Goal: Transaction & Acquisition: Purchase product/service

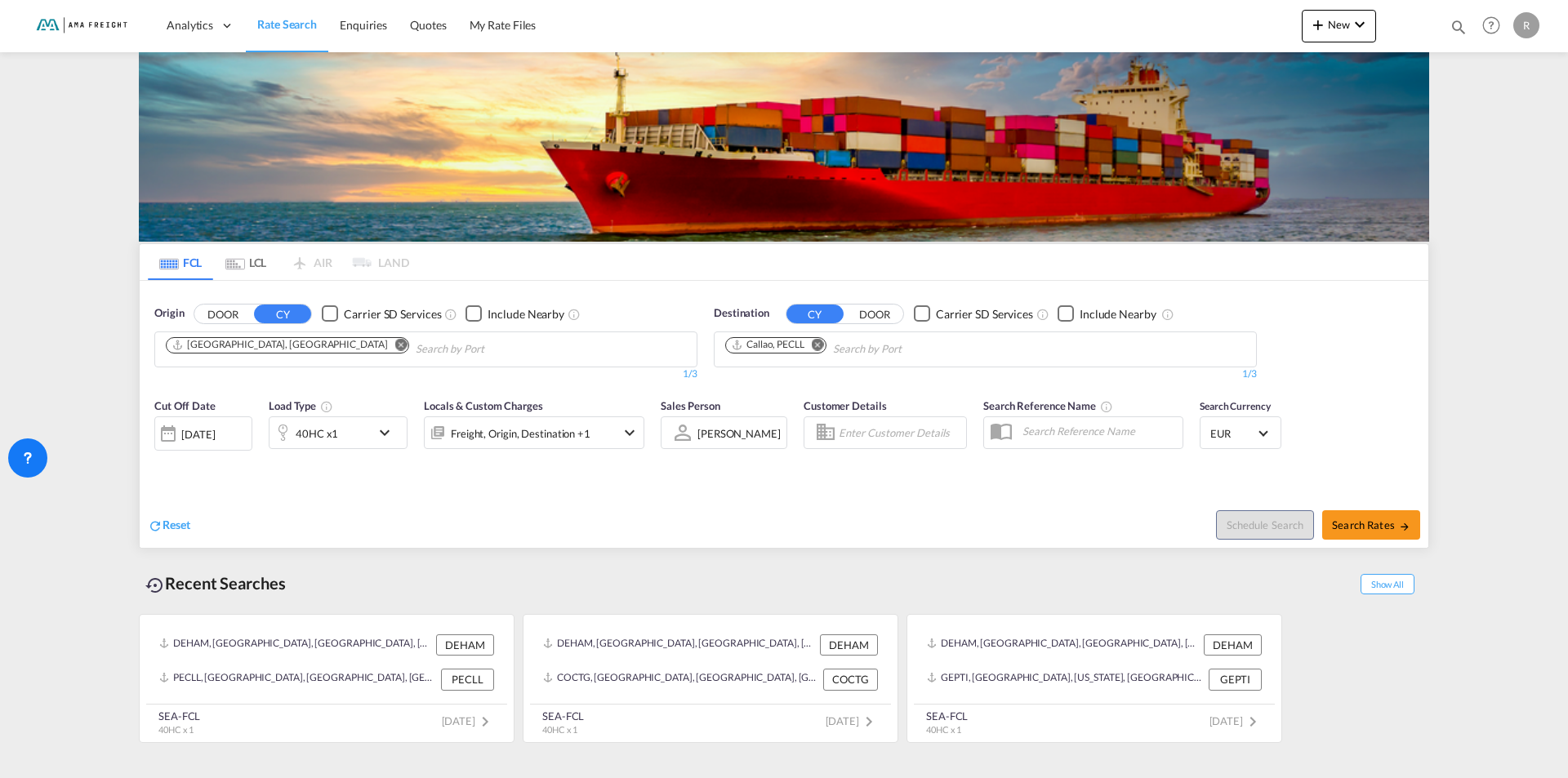
click at [395, 345] on md-icon "Remove" at bounding box center [401, 344] width 13 height 13
type input "barnev"
click at [216, 317] on button "DOOR" at bounding box center [223, 314] width 57 height 19
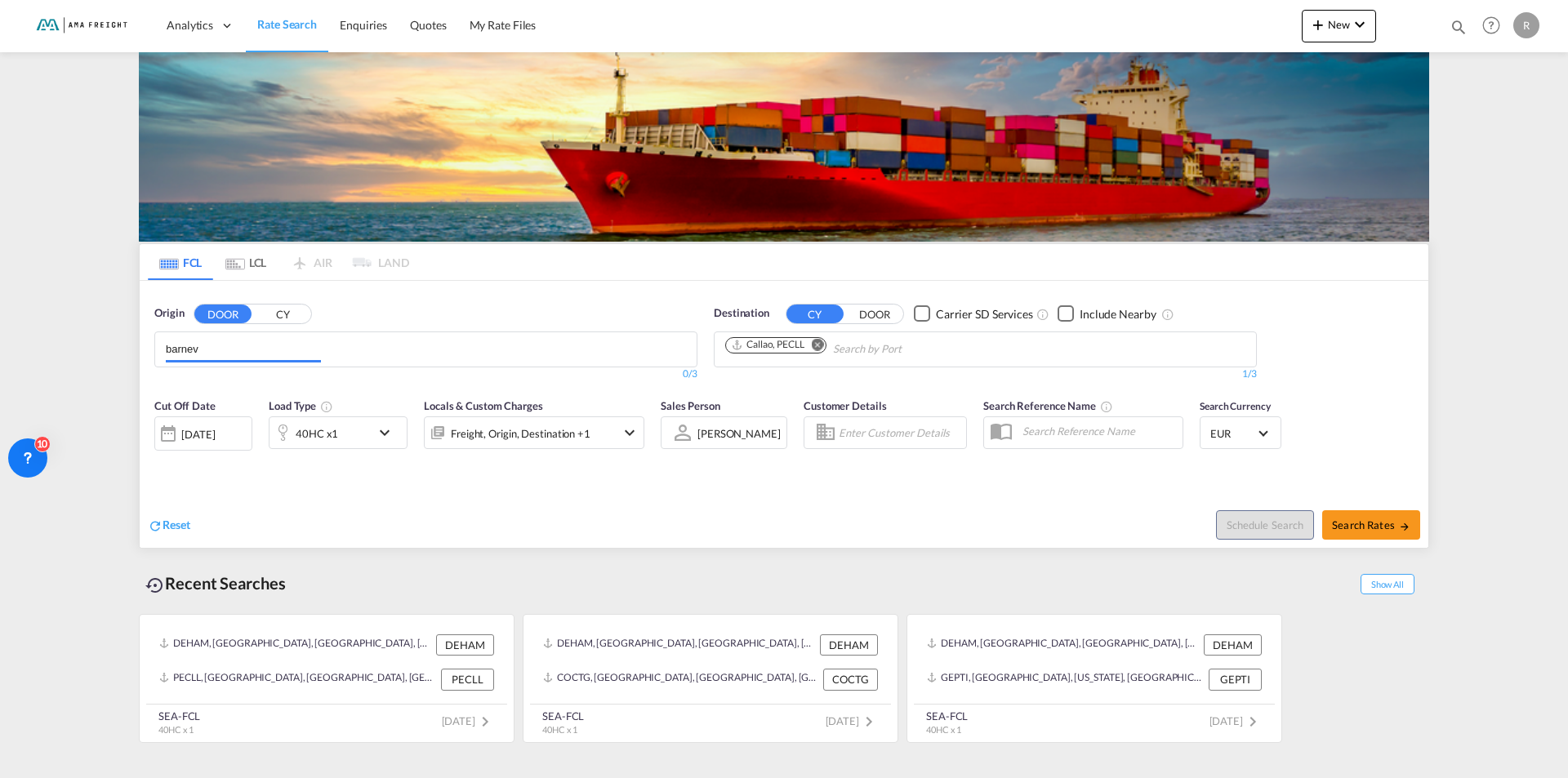
click at [220, 355] on input "barnev" at bounding box center [243, 349] width 155 height 26
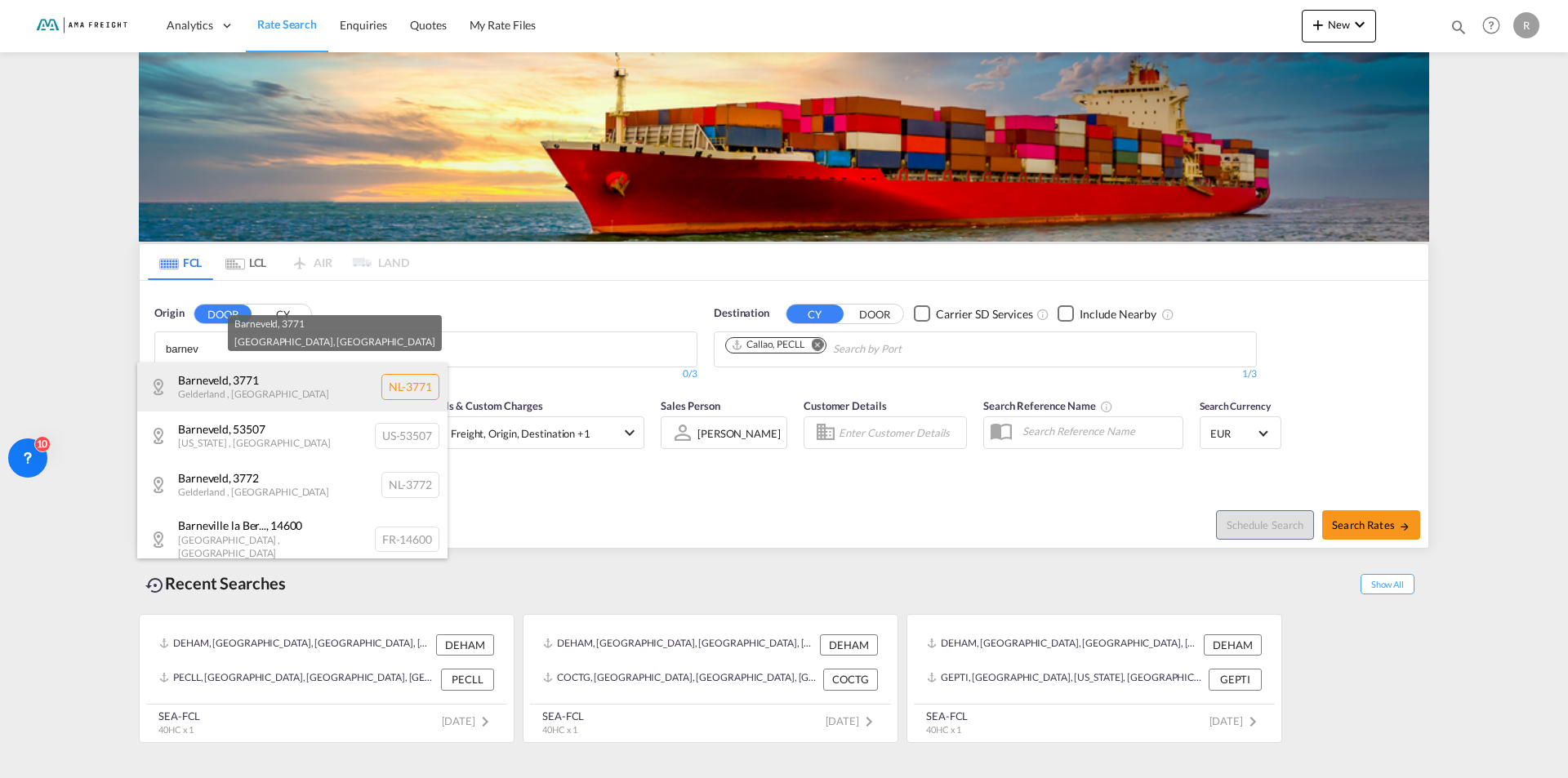
click at [217, 386] on div "[STREET_ADDRESS]" at bounding box center [292, 387] width 310 height 49
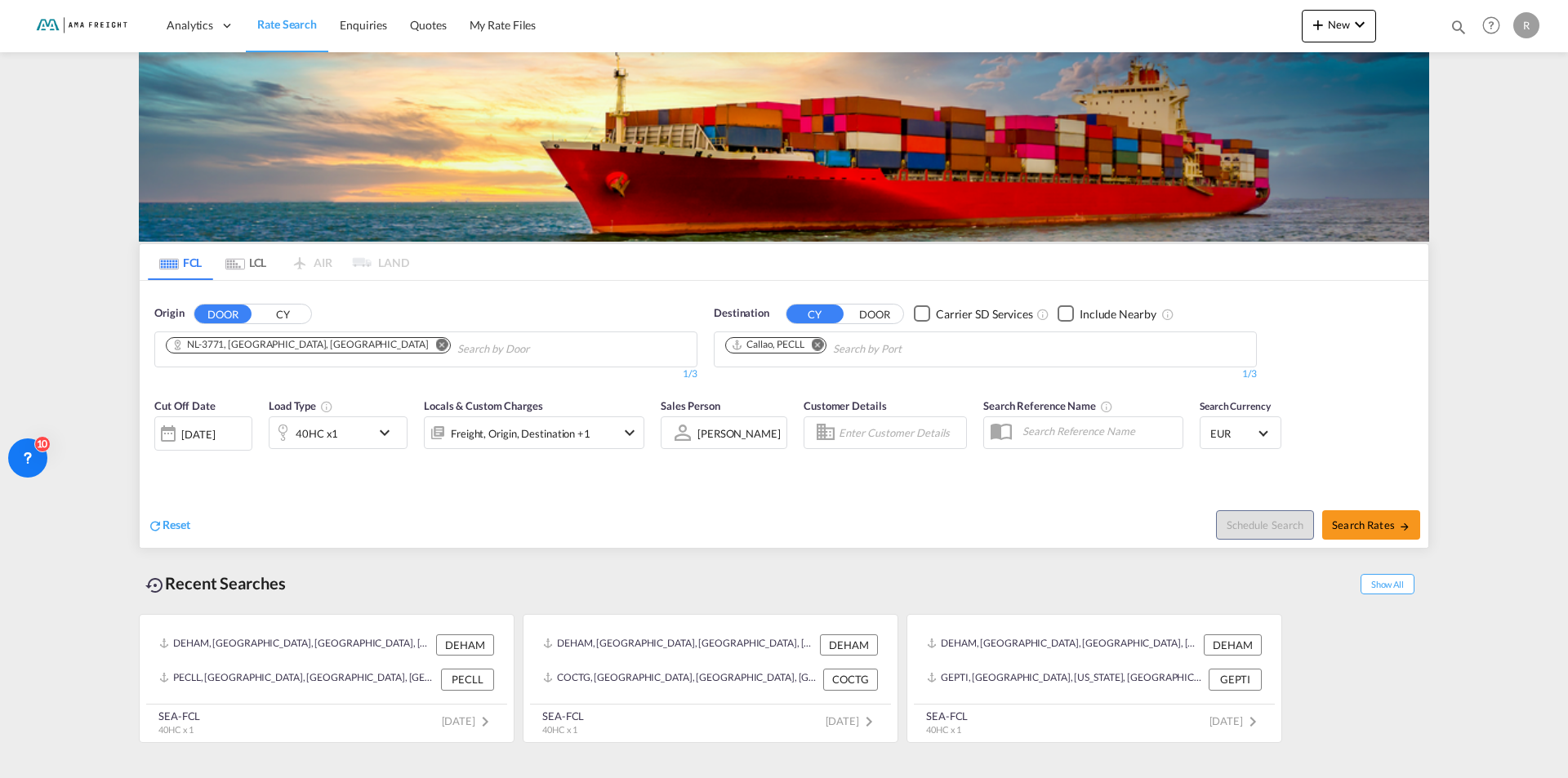
click at [822, 342] on md-icon "Remove" at bounding box center [818, 344] width 13 height 13
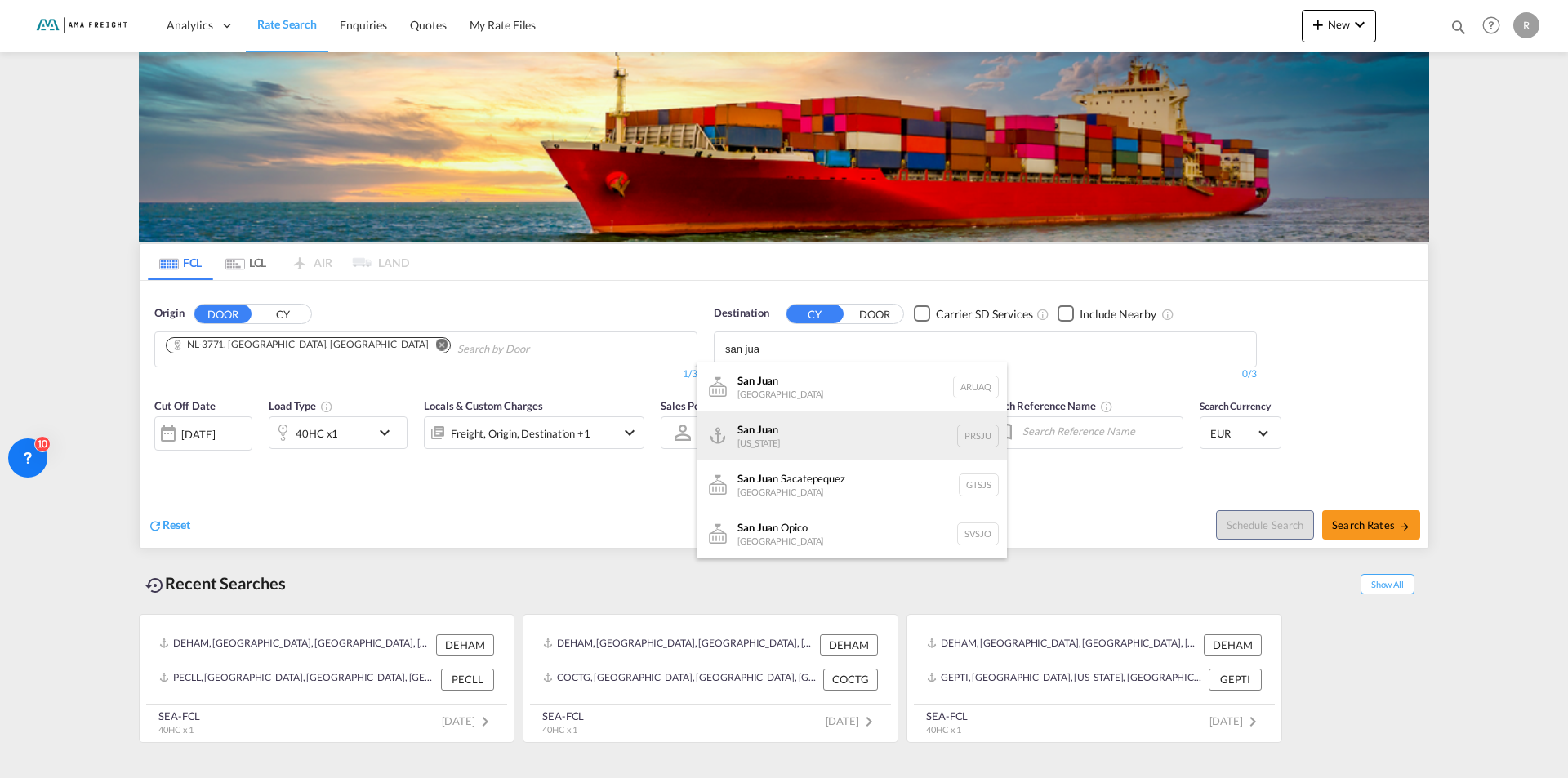
type input "san jua"
click at [766, 434] on div "[GEOGRAPHIC_DATA] n [US_STATE] PRSJU" at bounding box center [851, 436] width 310 height 49
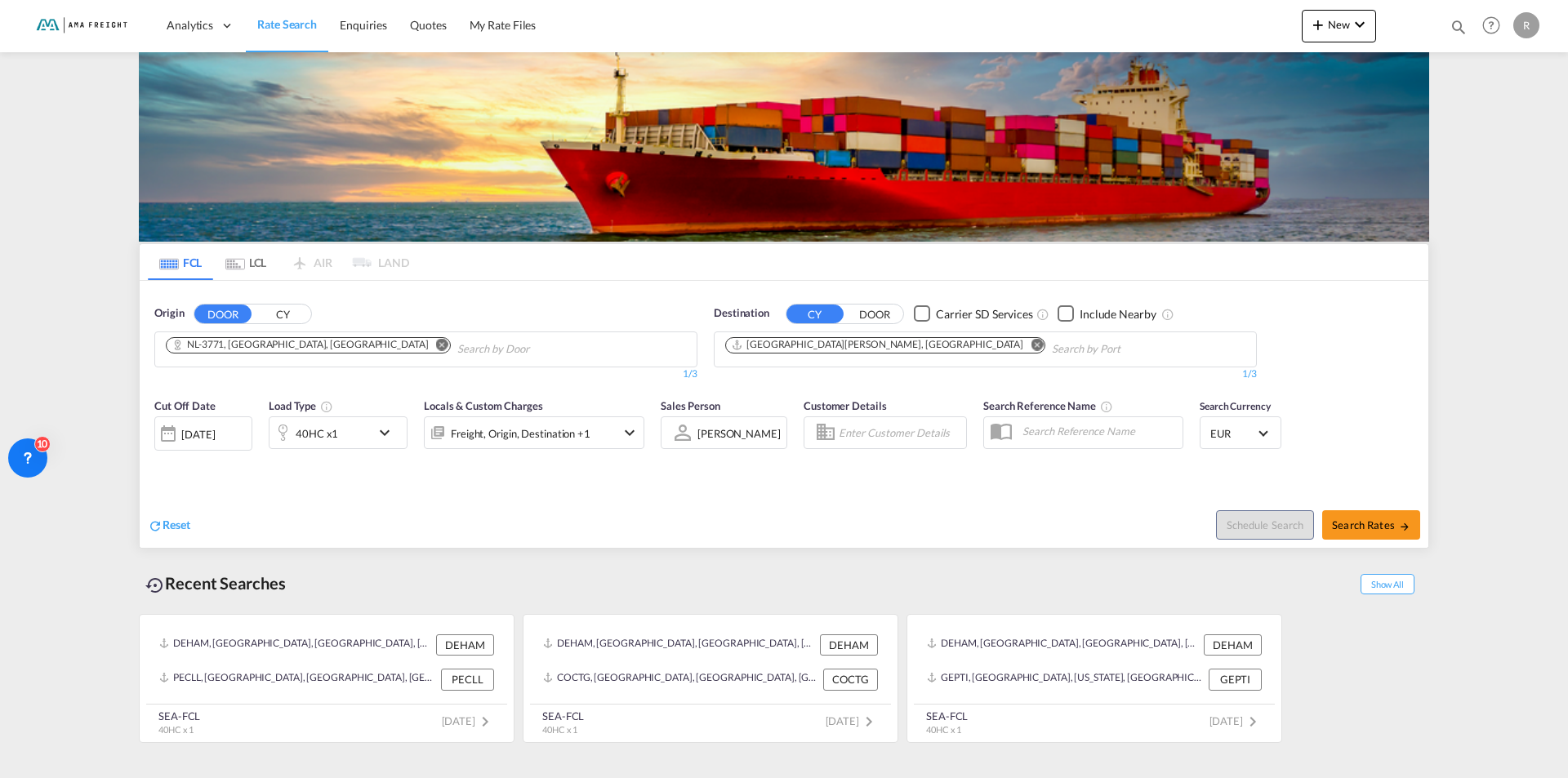
click at [384, 432] on md-icon "icon-chevron-down" at bounding box center [388, 433] width 28 height 20
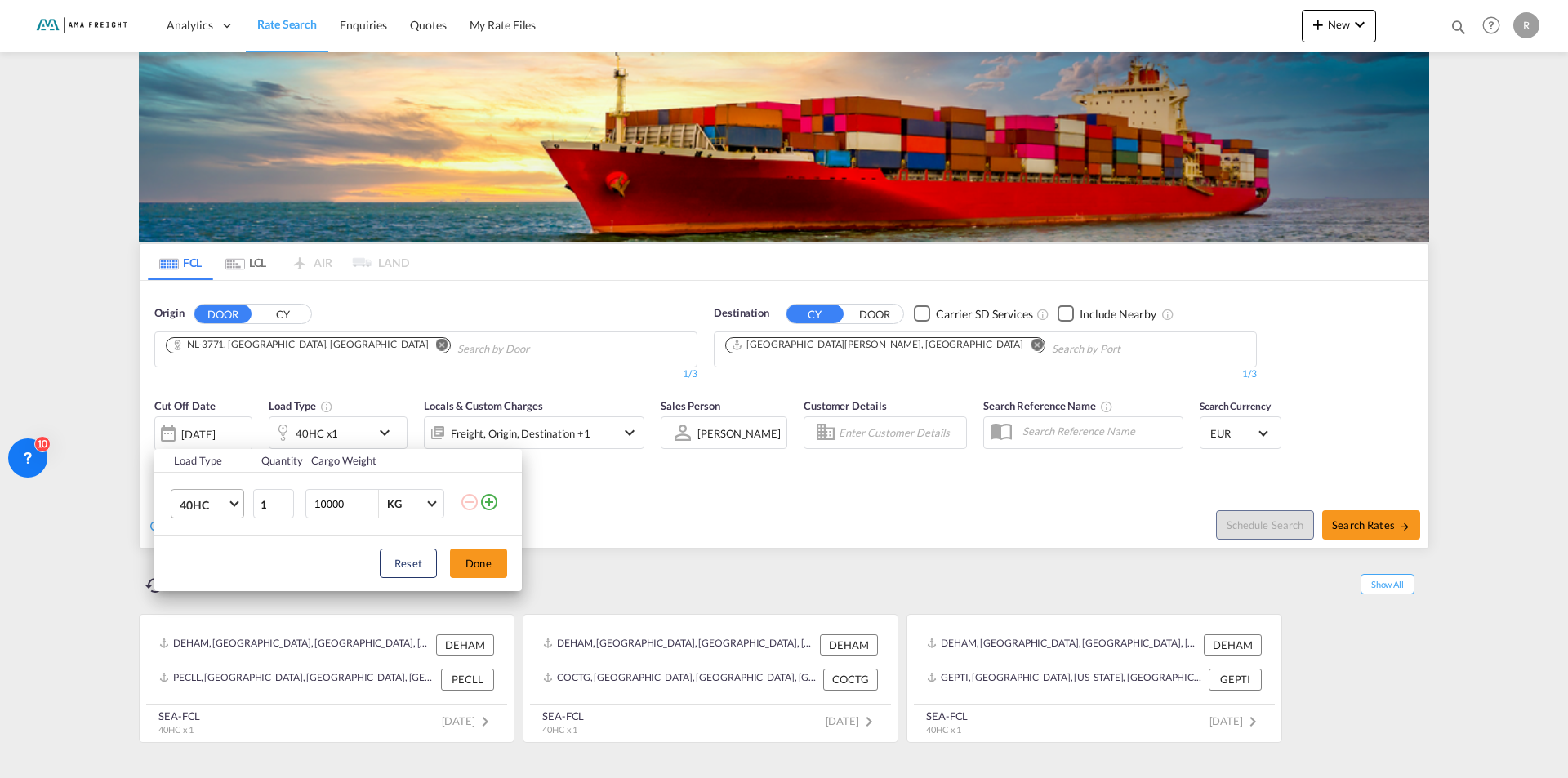
click at [233, 505] on span "Choose: \a40HC" at bounding box center [233, 503] width 9 height 9
click at [214, 424] on md-option "20GP" at bounding box center [222, 427] width 111 height 40
click at [318, 500] on input "10000" at bounding box center [345, 504] width 66 height 28
type input "20000"
click at [478, 567] on button "Done" at bounding box center [479, 563] width 57 height 30
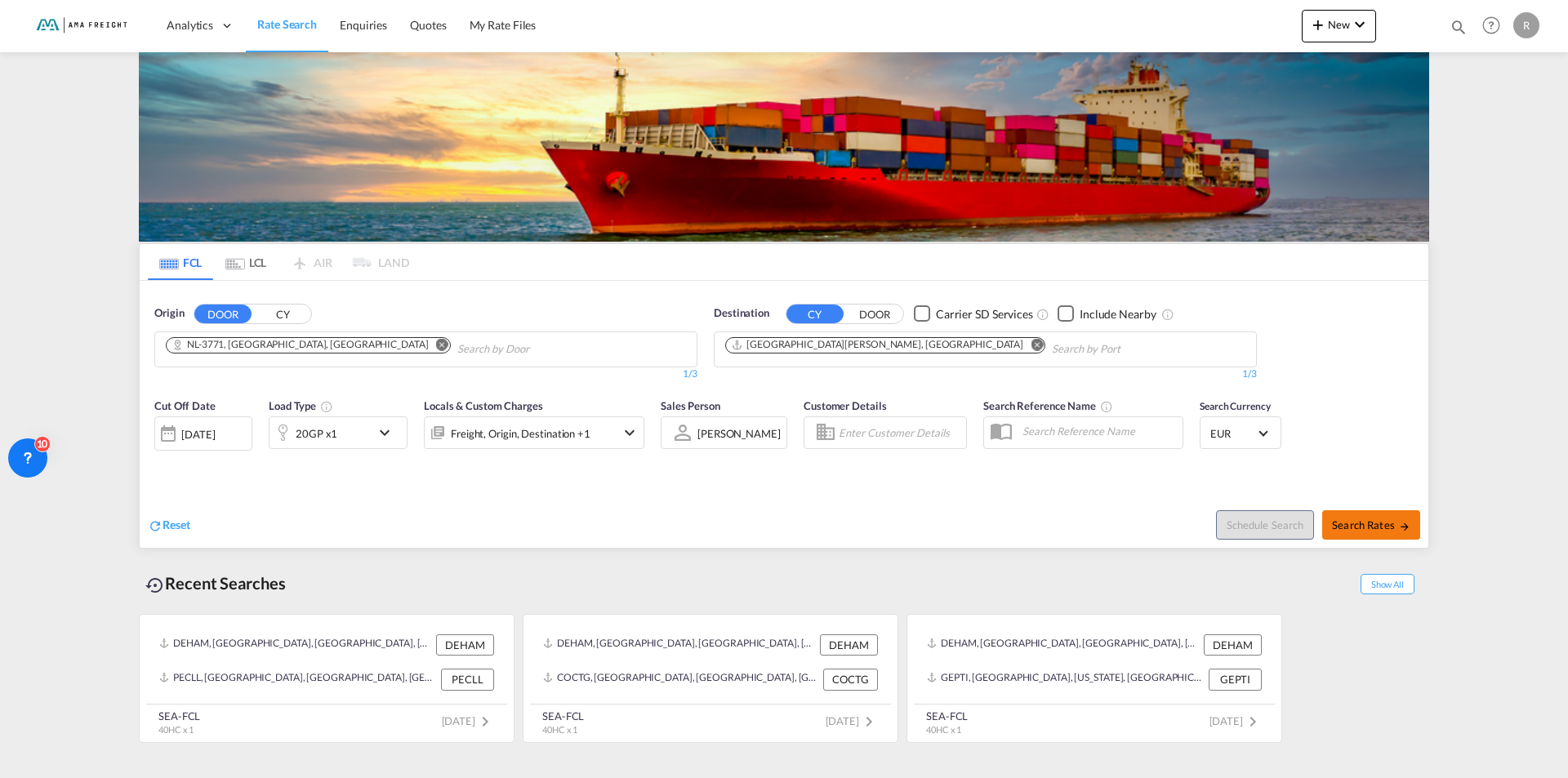
click at [1362, 533] on button "Search Rates" at bounding box center [1370, 525] width 98 height 30
type input "3771 to PRSJU / [DATE]"
